Goal: Task Accomplishment & Management: Complete application form

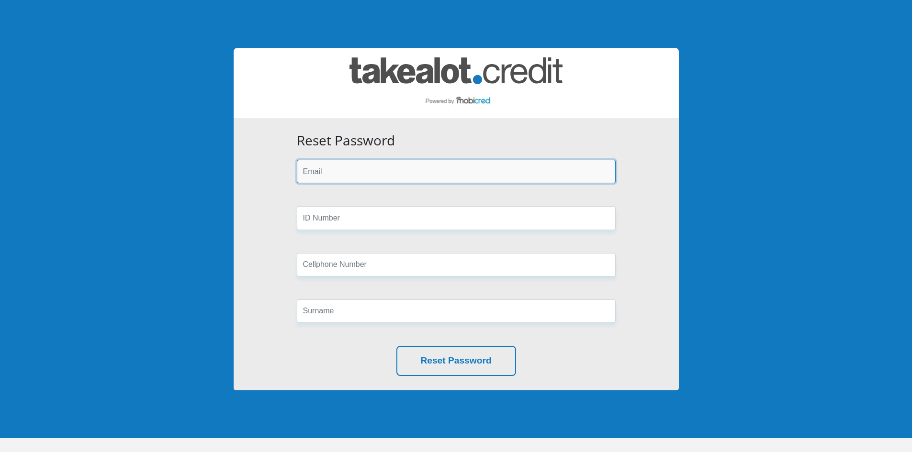
click at [336, 175] on input "email" at bounding box center [456, 171] width 319 height 23
type input "lindsaymalamba1973@gmail.com"
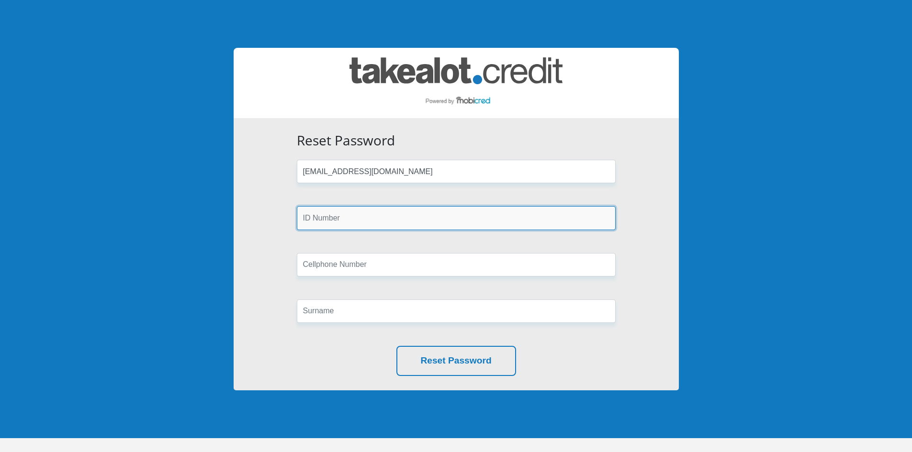
click at [339, 219] on input "text" at bounding box center [456, 217] width 319 height 23
drag, startPoint x: 361, startPoint y: 212, endPoint x: 350, endPoint y: 217, distance: 12.2
click at [348, 216] on input "7" at bounding box center [456, 217] width 319 height 23
drag, startPoint x: 350, startPoint y: 217, endPoint x: 273, endPoint y: 217, distance: 77.0
click at [273, 219] on div "Reset Password lindsaymalamba1973@gmail.com 7 Reset Password" at bounding box center [456, 254] width 445 height 272
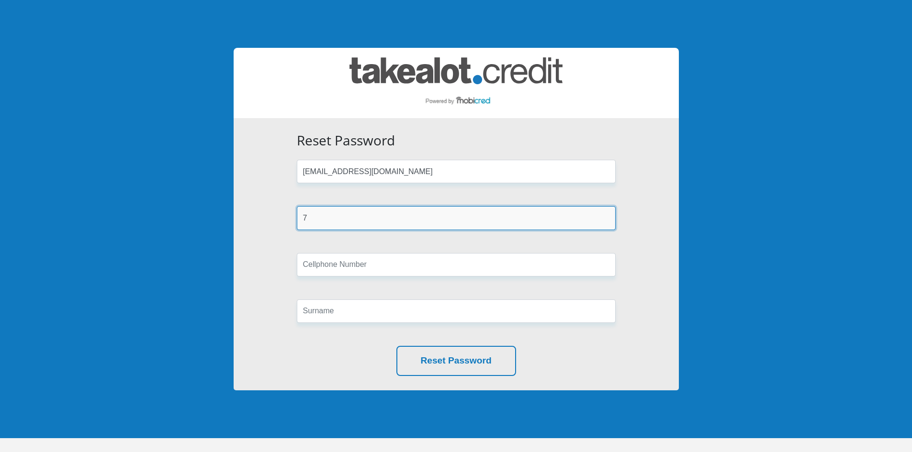
paste input "310025184082"
type input "7310025184082"
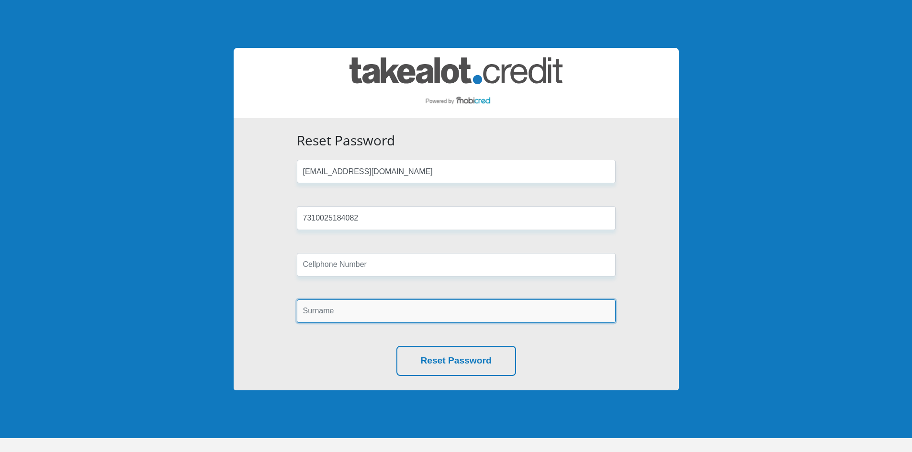
click at [329, 309] on input "text" at bounding box center [456, 311] width 319 height 23
type input "Malamba"
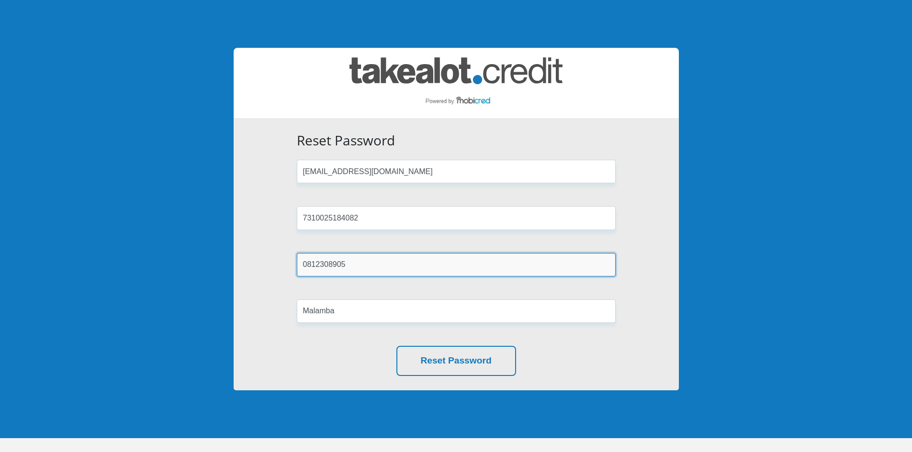
drag, startPoint x: 355, startPoint y: 267, endPoint x: 302, endPoint y: 265, distance: 53.2
click at [302, 265] on input "0812308905" at bounding box center [456, 264] width 319 height 23
type input "0618436594"
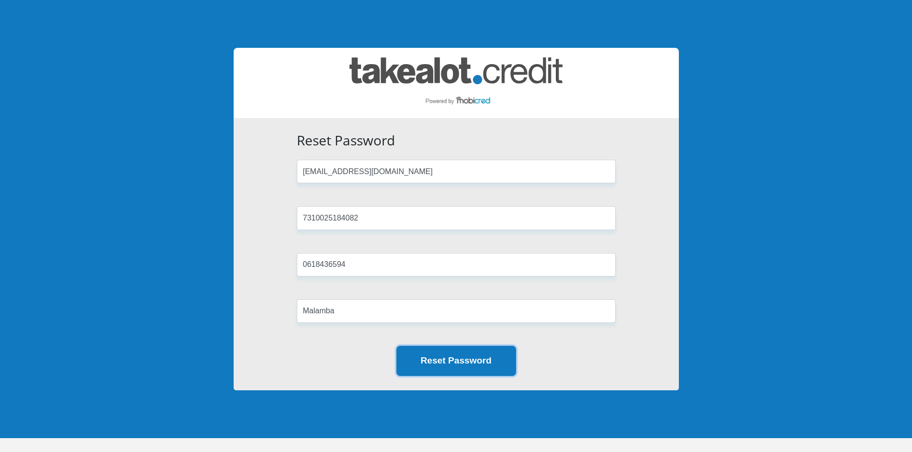
click at [414, 363] on button "Reset Password" at bounding box center [456, 361] width 120 height 30
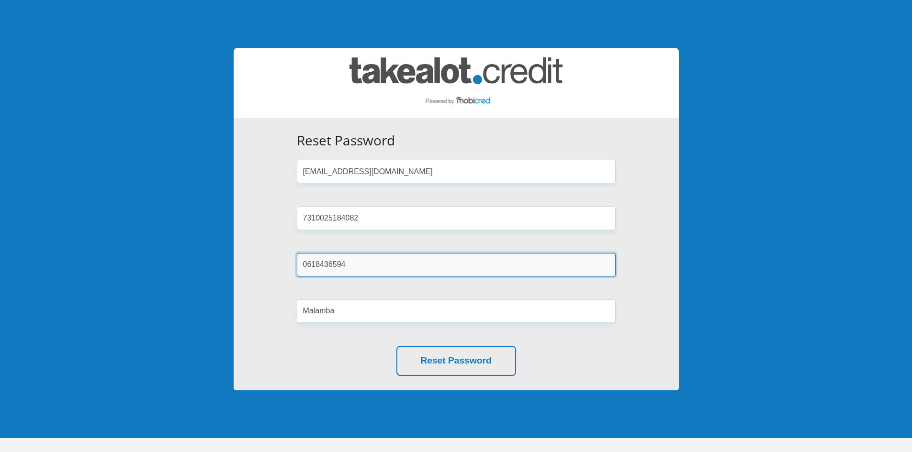
drag, startPoint x: 358, startPoint y: 266, endPoint x: 295, endPoint y: 263, distance: 63.2
click at [295, 263] on div "0618436594" at bounding box center [456, 264] width 333 height 23
type input "0812308905"
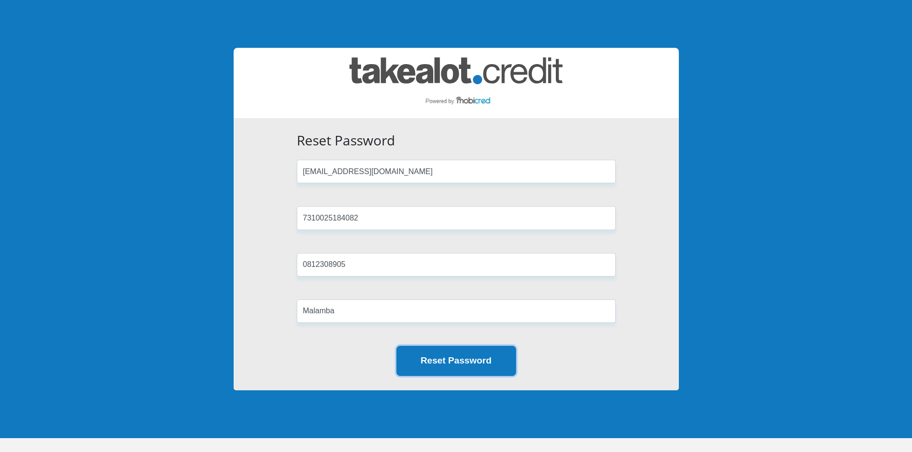
click at [465, 368] on button "Reset Password" at bounding box center [456, 361] width 120 height 30
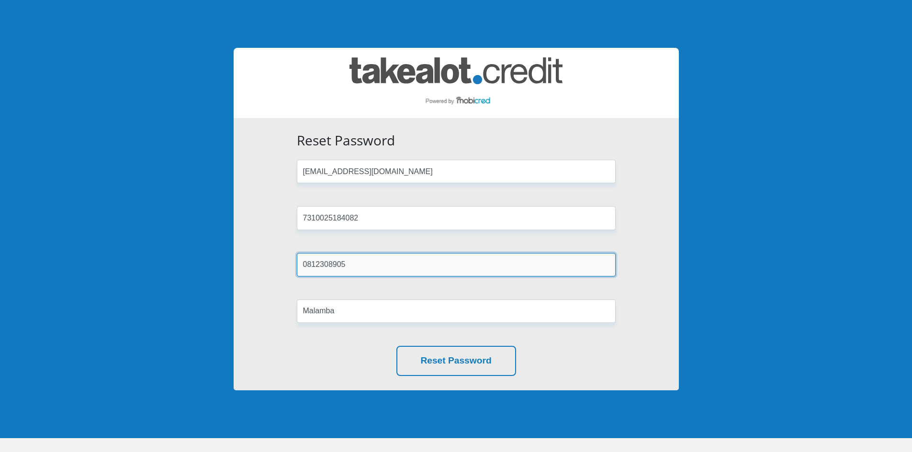
drag, startPoint x: 350, startPoint y: 266, endPoint x: 309, endPoint y: 268, distance: 41.7
click at [309, 268] on input "0812308905" at bounding box center [456, 264] width 319 height 23
type input "0725857804"
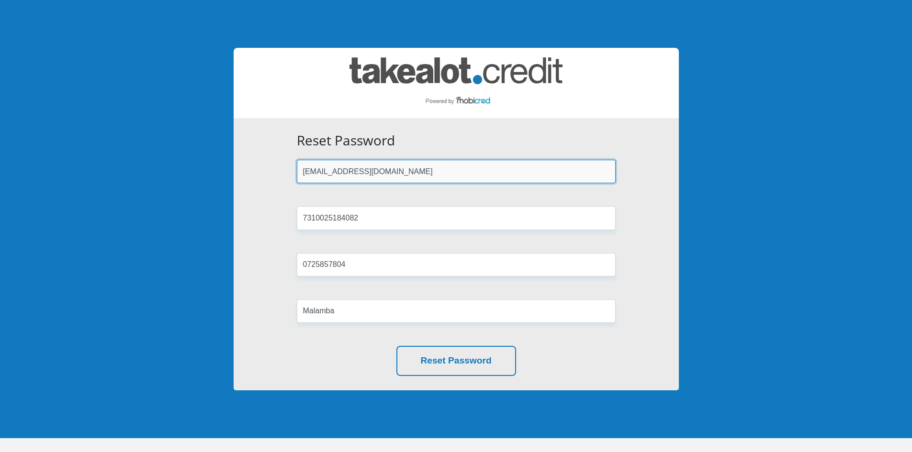
click at [422, 163] on input "lindsaymalamba1973@gmail.com" at bounding box center [456, 171] width 319 height 23
type input "[EMAIL_ADDRESS][DOMAIN_NAME]"
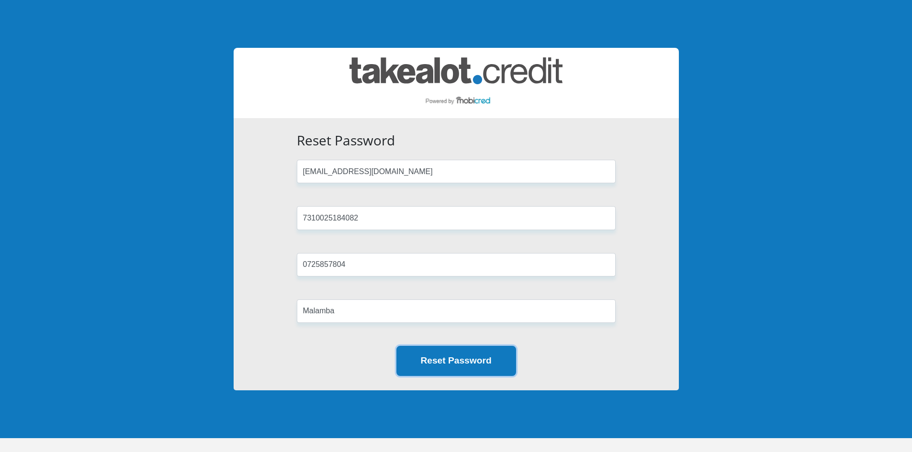
click at [468, 363] on button "Reset Password" at bounding box center [456, 361] width 120 height 30
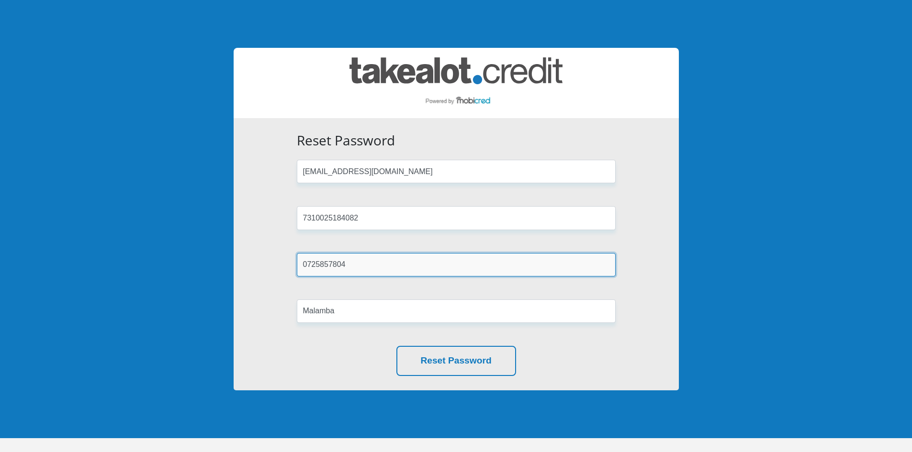
drag, startPoint x: 324, startPoint y: 266, endPoint x: 307, endPoint y: 267, distance: 17.8
click at [307, 267] on input "0725857804" at bounding box center [456, 264] width 319 height 23
type input "0618436594"
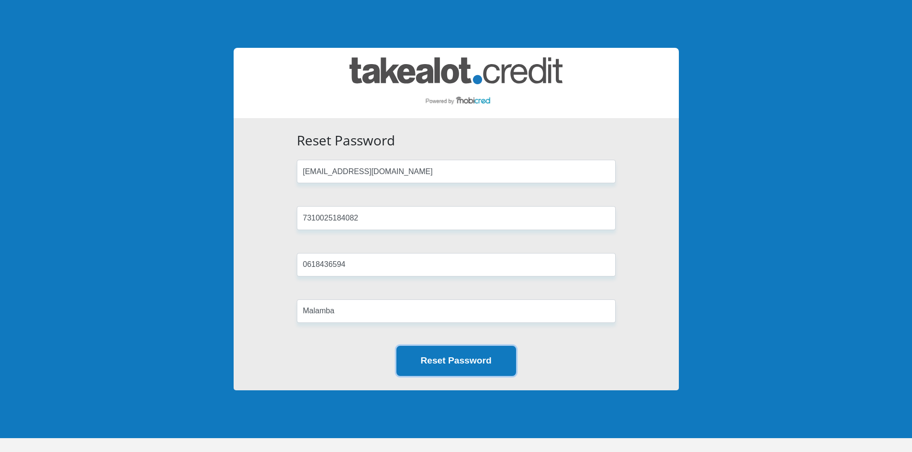
click at [433, 362] on button "Reset Password" at bounding box center [456, 361] width 120 height 30
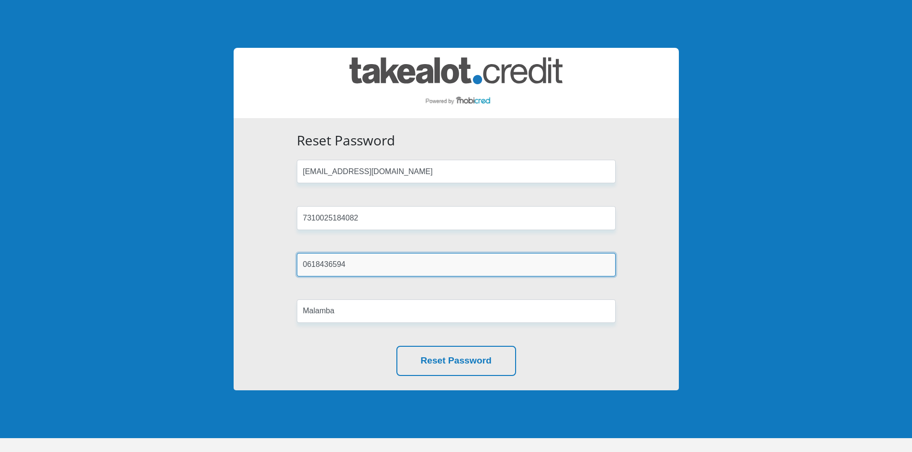
drag, startPoint x: 346, startPoint y: 266, endPoint x: 305, endPoint y: 263, distance: 41.7
click at [305, 263] on input "0618436594" at bounding box center [456, 264] width 319 height 23
type input "0812308905"
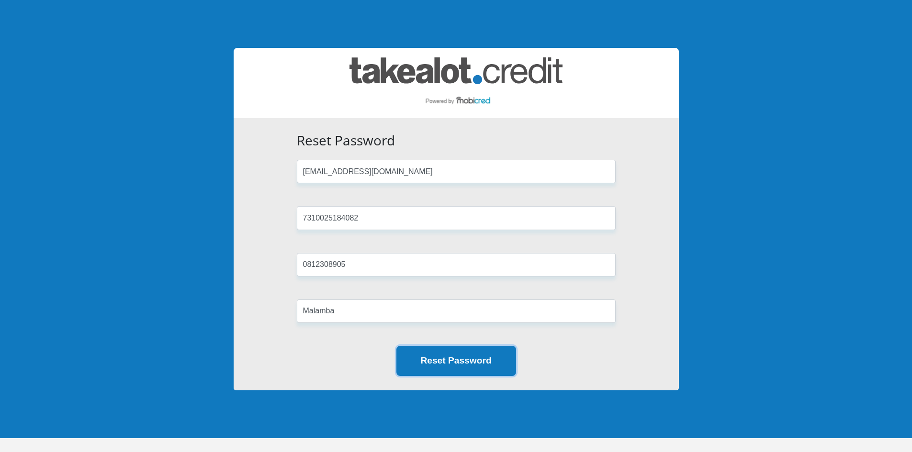
click at [439, 361] on button "Reset Password" at bounding box center [456, 361] width 120 height 30
click at [460, 363] on button "Reset Password" at bounding box center [456, 361] width 120 height 30
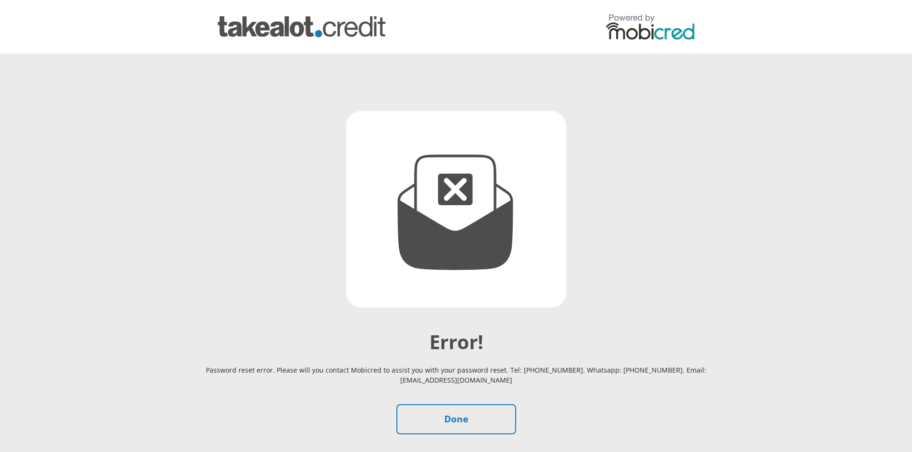
drag, startPoint x: 468, startPoint y: 348, endPoint x: 473, endPoint y: 343, distance: 6.8
